Goal: Task Accomplishment & Management: Manage account settings

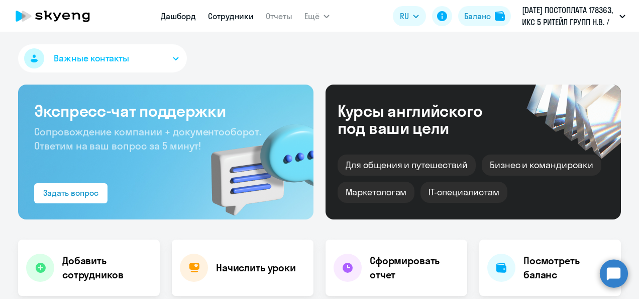
click at [227, 20] on link "Сотрудники" at bounding box center [231, 16] width 46 height 10
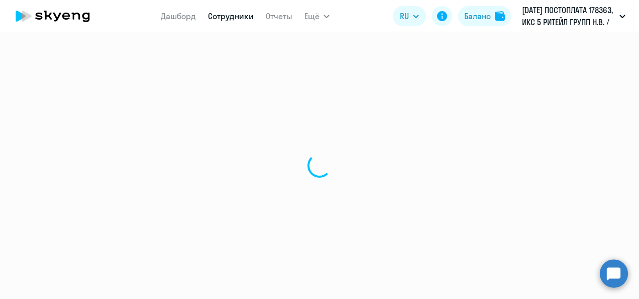
select select "30"
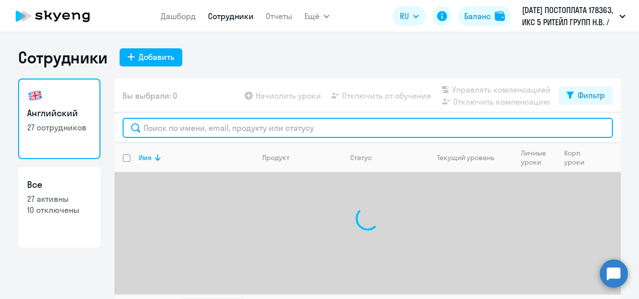
click at [214, 133] on input "text" at bounding box center [368, 128] width 490 height 20
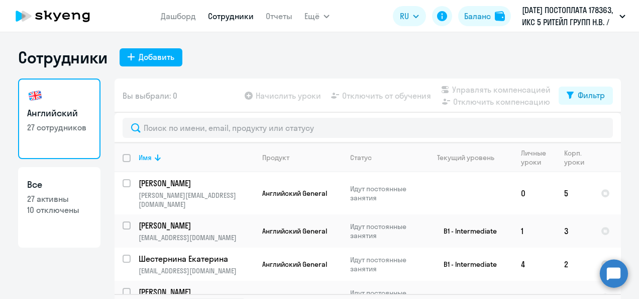
click at [242, 47] on div "Сотрудники Добавить Английский 27 сотрудников Все 27 активны 10 отключены Вы вы…" at bounding box center [319, 165] width 639 height 266
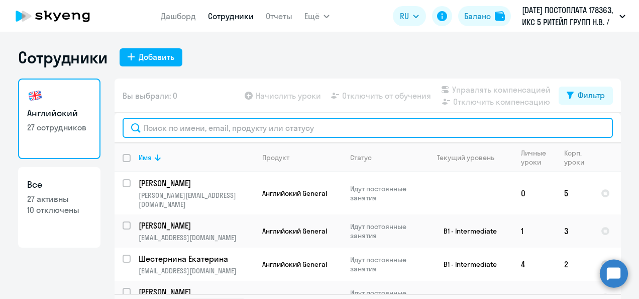
click at [193, 125] on input "text" at bounding box center [368, 128] width 490 height 20
click at [302, 126] on input "text" at bounding box center [368, 128] width 490 height 20
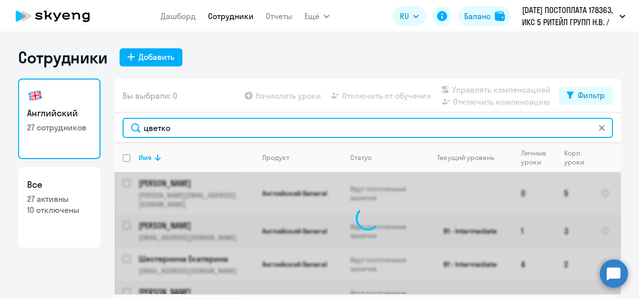
type input "цветко"
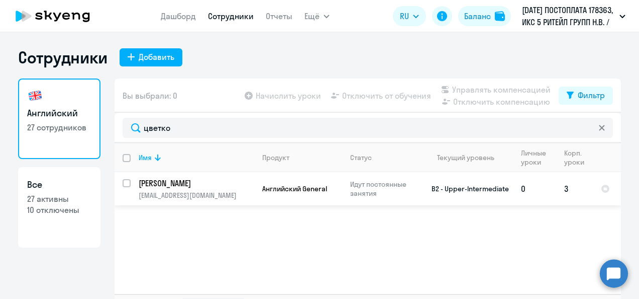
click at [124, 186] on input "select row 1124310" at bounding box center [133, 189] width 20 height 20
checkbox input "true"
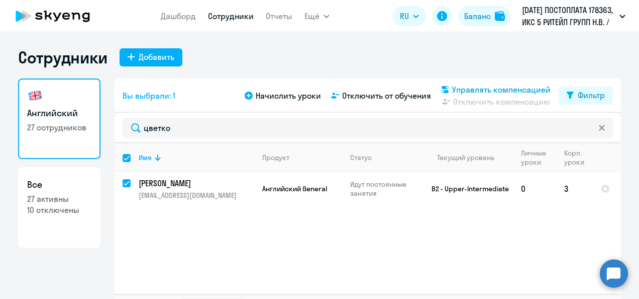
click at [473, 91] on span "Управлять компенсацией" at bounding box center [501, 89] width 98 height 12
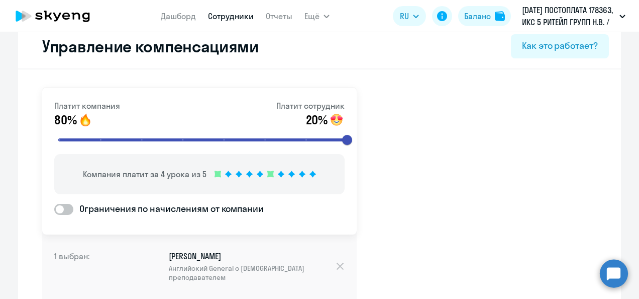
scroll to position [8, 0]
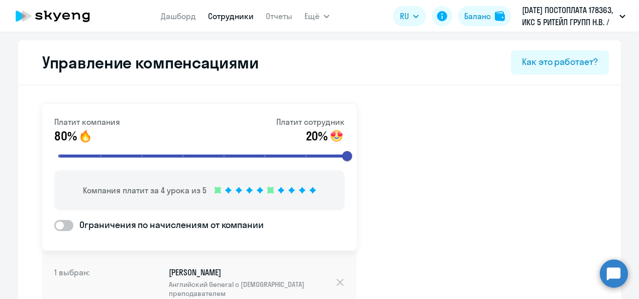
select select "30"
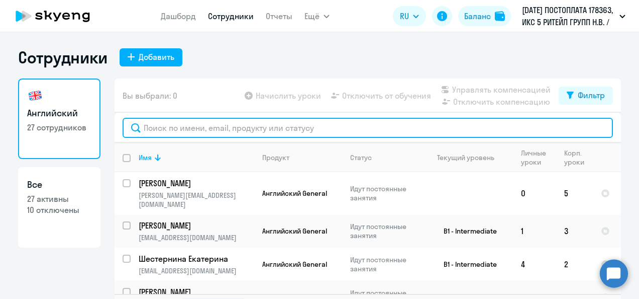
click at [166, 128] on input "text" at bounding box center [368, 128] width 490 height 20
type input "цветко"
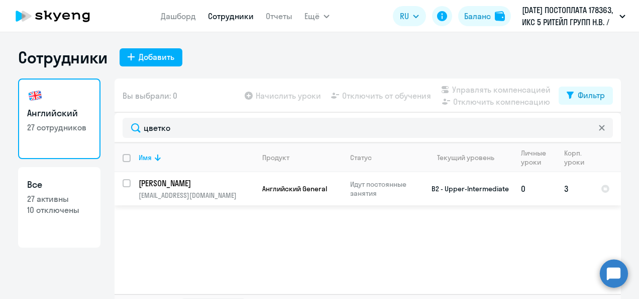
click at [126, 182] on input "select row 1124310" at bounding box center [133, 189] width 20 height 20
checkbox input "true"
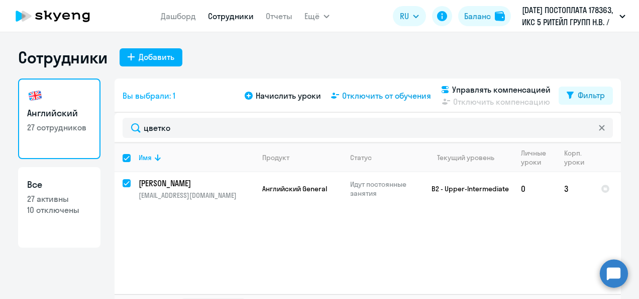
click at [335, 94] on icon at bounding box center [335, 95] width 8 height 6
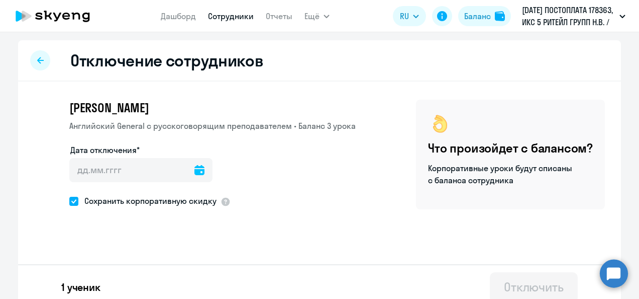
click at [194, 179] on div at bounding box center [199, 170] width 10 height 24
click at [194, 171] on icon at bounding box center [199, 170] width 10 height 10
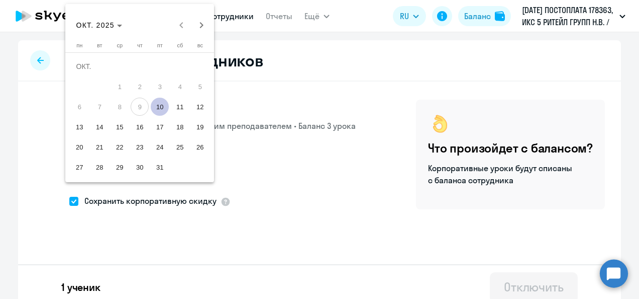
click at [157, 110] on span "10" at bounding box center [160, 106] width 18 height 18
type input "[DATE]"
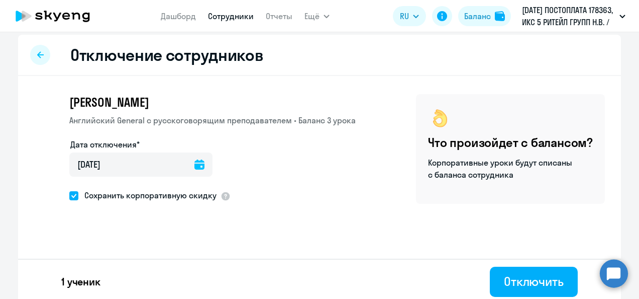
scroll to position [10, 0]
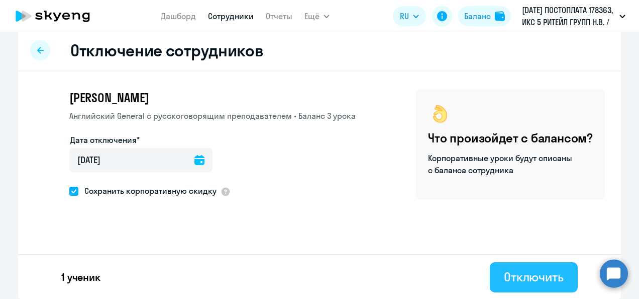
click at [517, 272] on div "Отключить" at bounding box center [534, 276] width 60 height 16
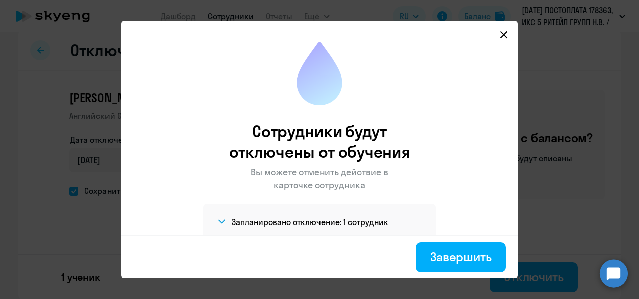
scroll to position [21, 0]
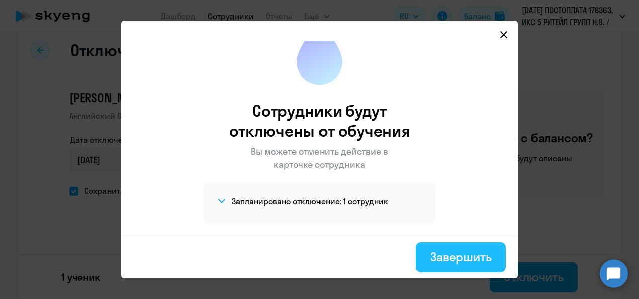
click at [470, 254] on div "Завершить" at bounding box center [461, 256] width 62 height 16
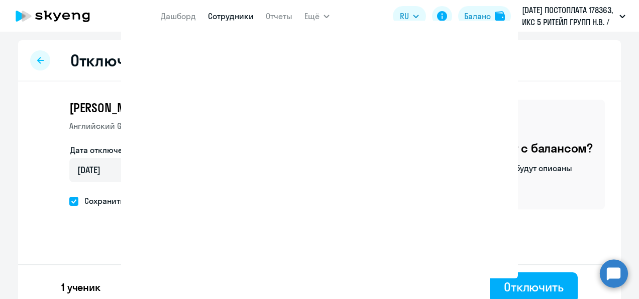
select select "30"
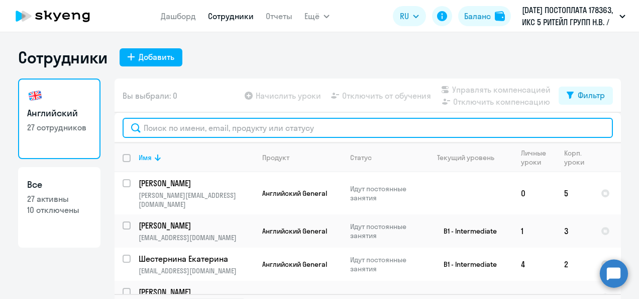
click at [340, 129] on input "text" at bounding box center [368, 128] width 490 height 20
type input "цветко"
